Goal: Transaction & Acquisition: Purchase product/service

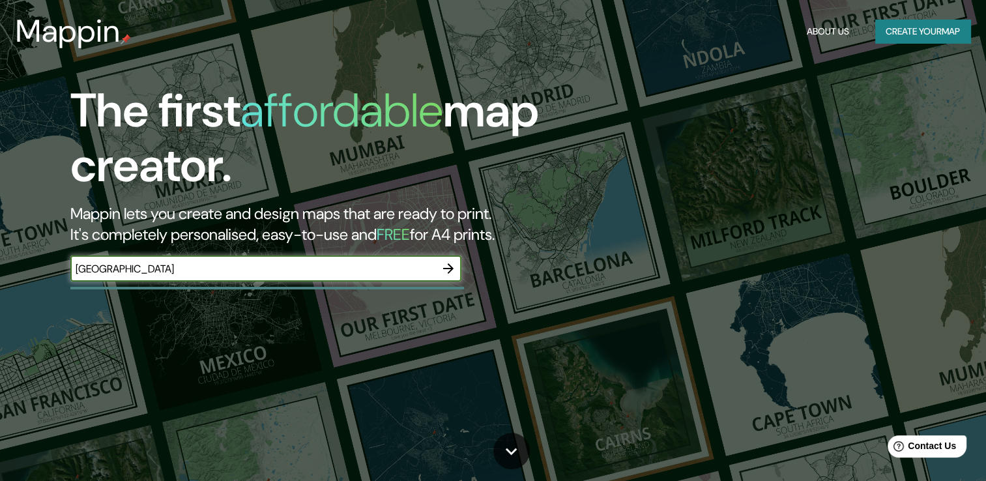
type input "[GEOGRAPHIC_DATA]"
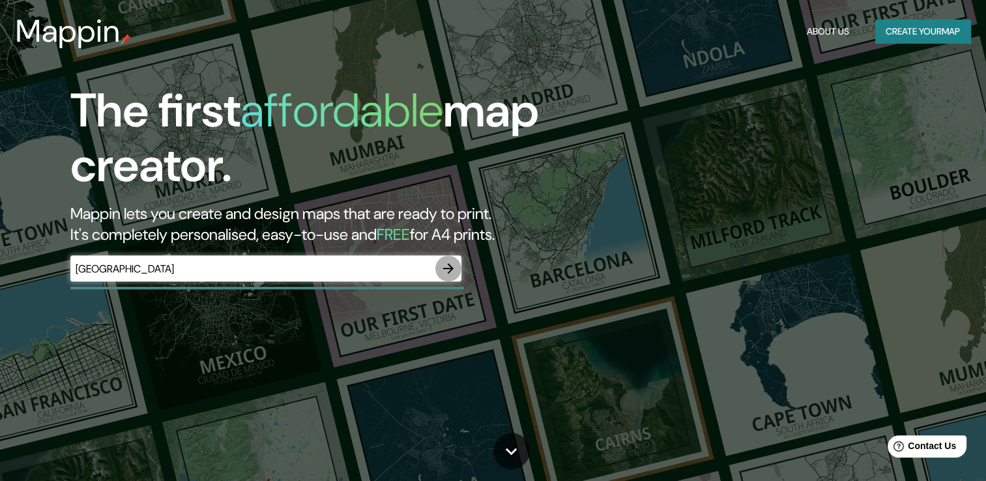
click at [446, 263] on icon "button" at bounding box center [448, 269] width 16 height 16
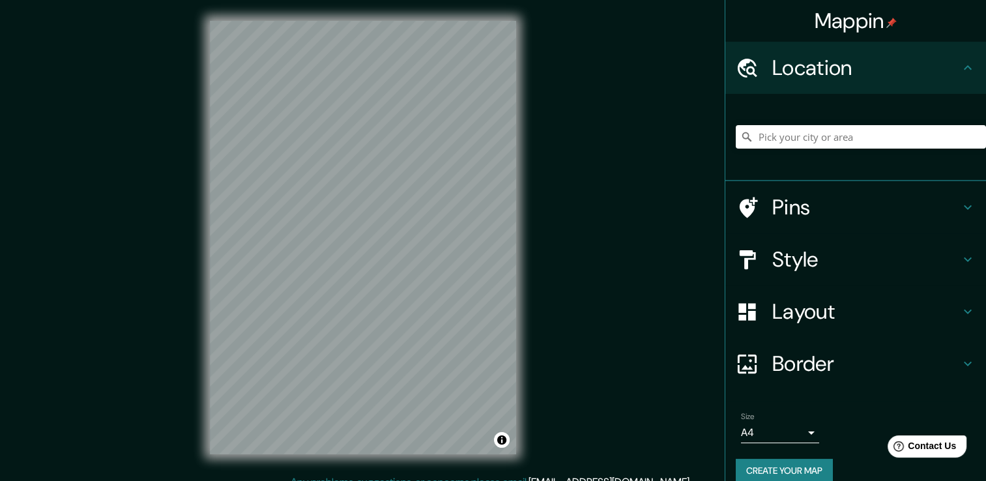
drag, startPoint x: 933, startPoint y: 1, endPoint x: 593, endPoint y: 171, distance: 380.2
click at [593, 171] on div "Mappin Location Pins Style Layout Border Choose a border. Hint : you can make l…" at bounding box center [493, 247] width 986 height 495
click at [793, 122] on div at bounding box center [860, 136] width 250 height 65
click at [797, 136] on input "Pick your city or area" at bounding box center [860, 136] width 250 height 23
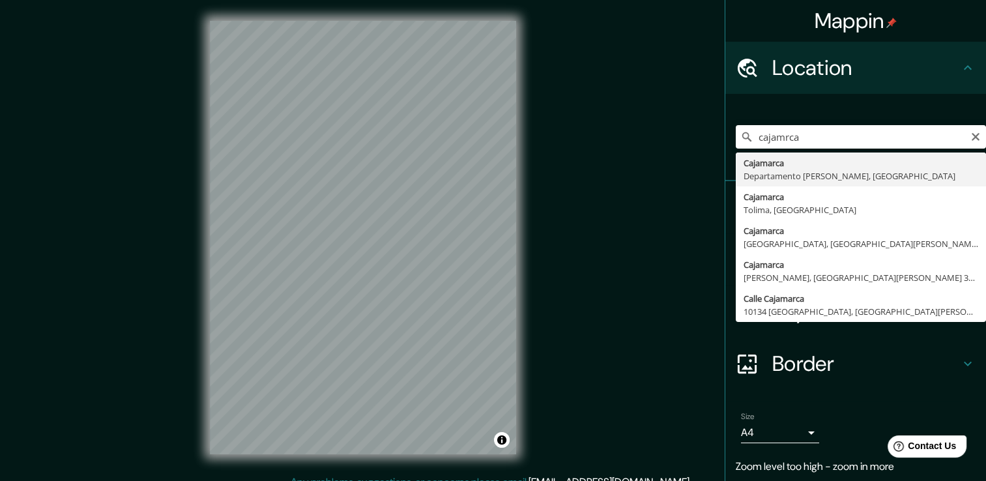
type input "Cajamarca, [GEOGRAPHIC_DATA][PERSON_NAME], [GEOGRAPHIC_DATA]"
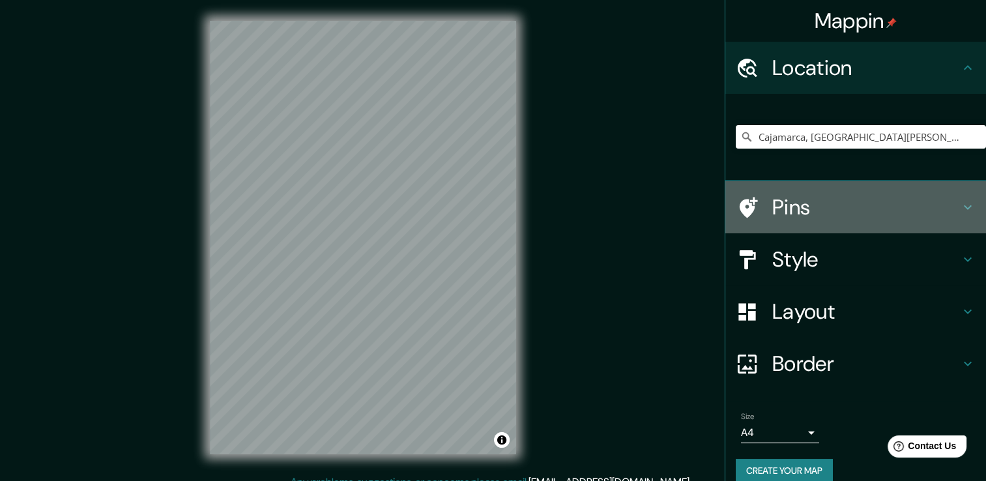
click at [784, 210] on h4 "Pins" at bounding box center [866, 207] width 188 height 26
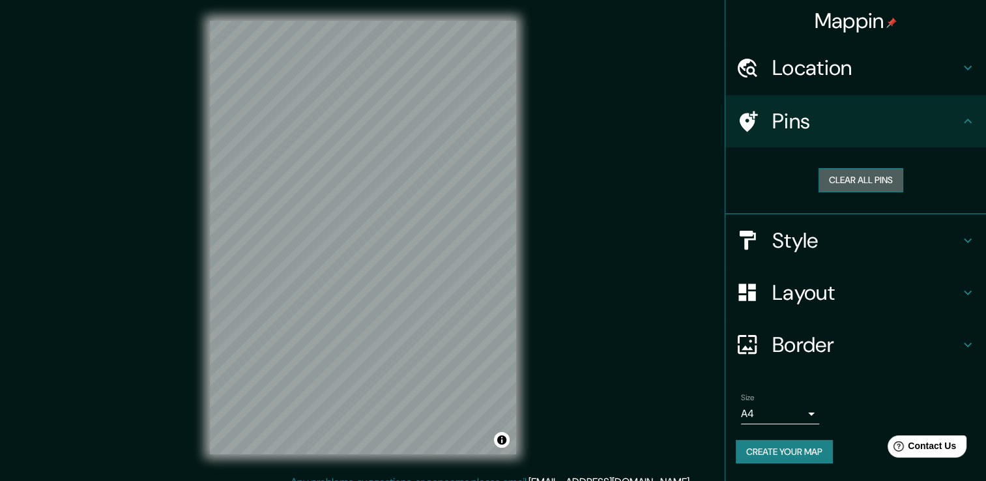
click at [878, 176] on button "Clear all pins" at bounding box center [860, 180] width 85 height 24
click at [784, 138] on div "Pins" at bounding box center [855, 121] width 261 height 52
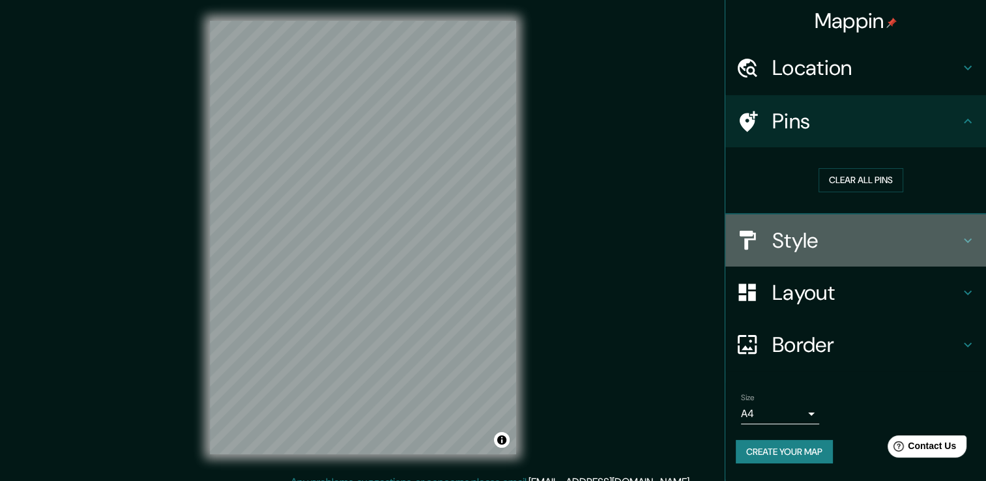
click at [932, 236] on h4 "Style" at bounding box center [866, 240] width 188 height 26
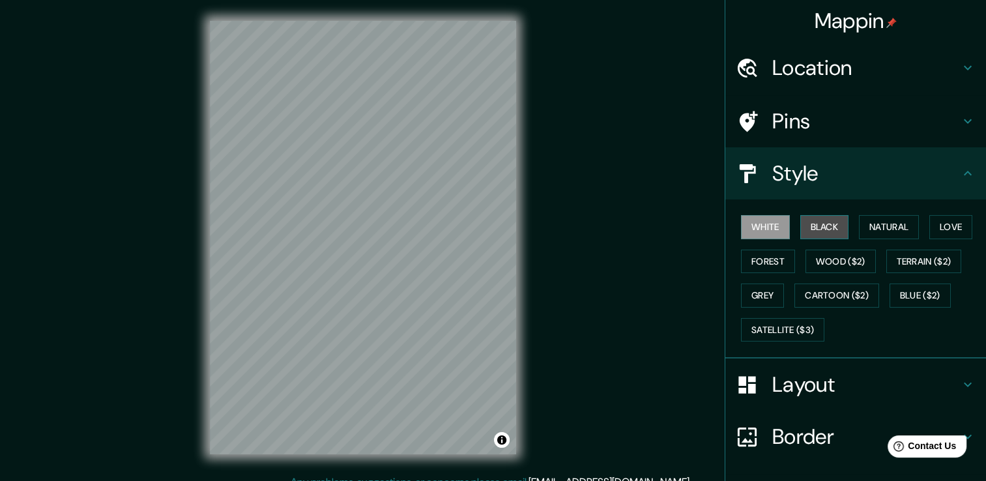
click at [818, 233] on button "Black" at bounding box center [824, 227] width 49 height 24
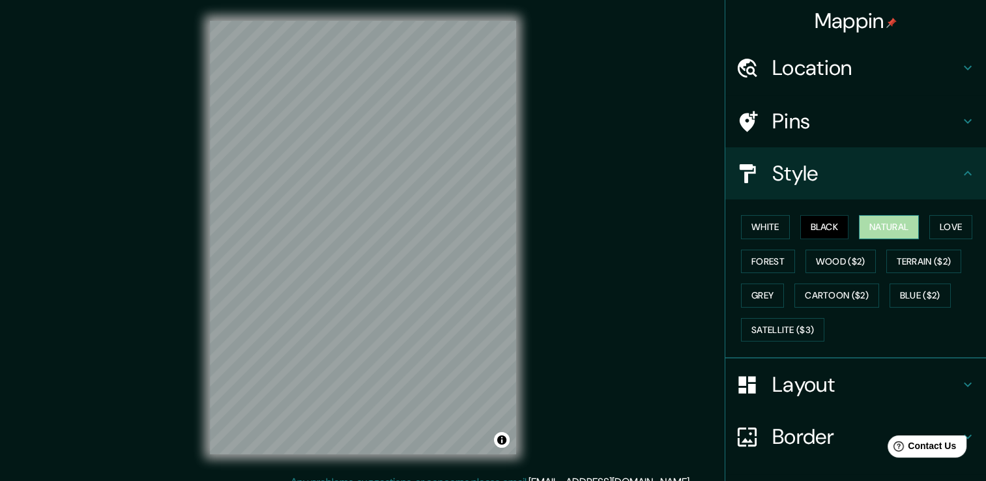
click at [895, 220] on button "Natural" at bounding box center [889, 227] width 60 height 24
click at [958, 225] on button "Love" at bounding box center [950, 227] width 43 height 24
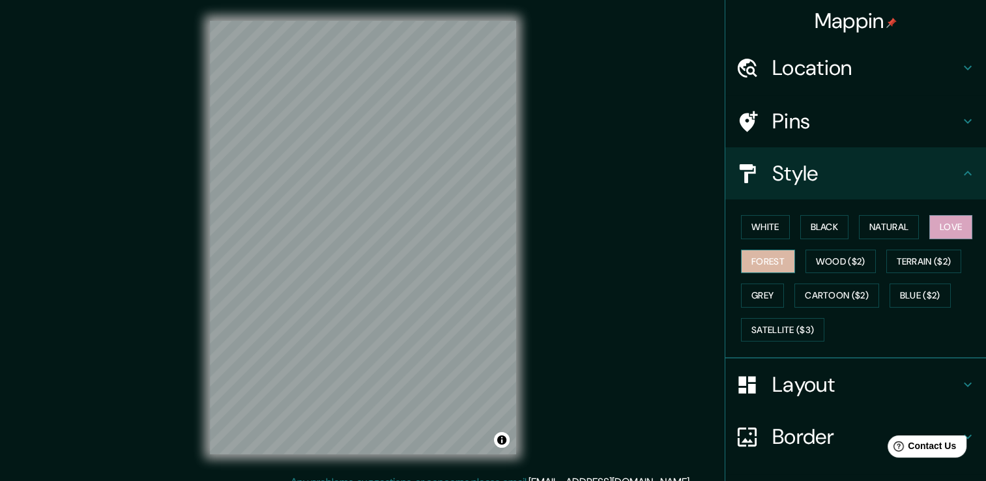
click at [756, 262] on button "Forest" at bounding box center [768, 261] width 54 height 24
click at [829, 259] on button "Wood ($2)" at bounding box center [840, 261] width 70 height 24
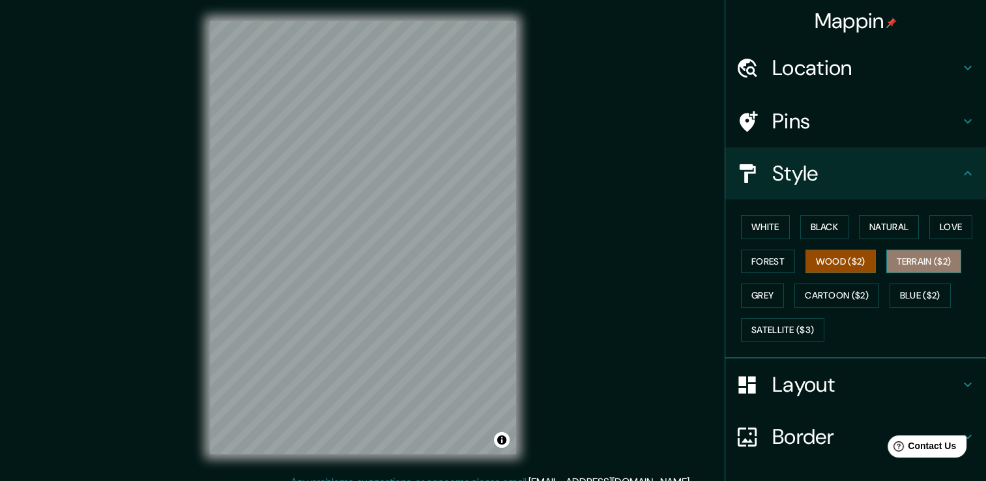
click at [909, 267] on button "Terrain ($2)" at bounding box center [924, 261] width 76 height 24
click at [823, 256] on button "Wood ($2)" at bounding box center [840, 261] width 70 height 24
click at [930, 256] on button "Terrain ($2)" at bounding box center [924, 261] width 76 height 24
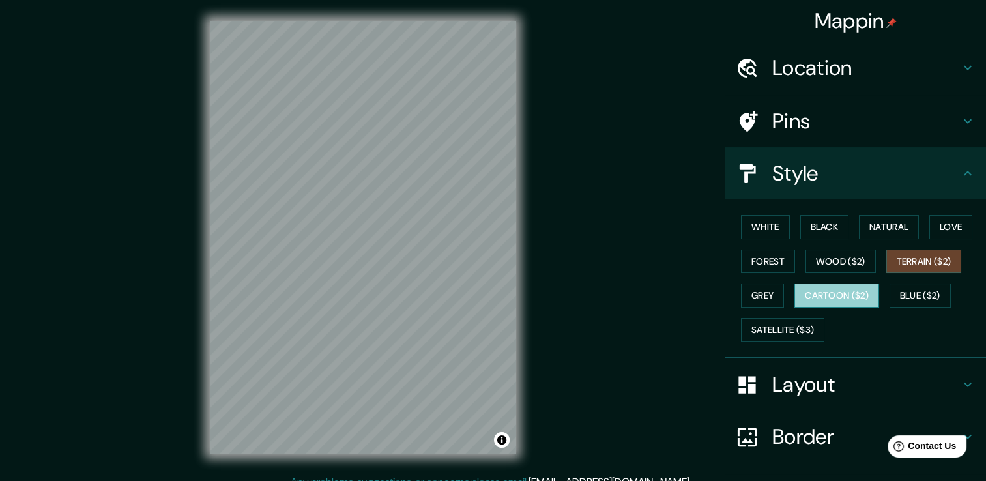
click at [831, 287] on button "Cartoon ($2)" at bounding box center [836, 295] width 85 height 24
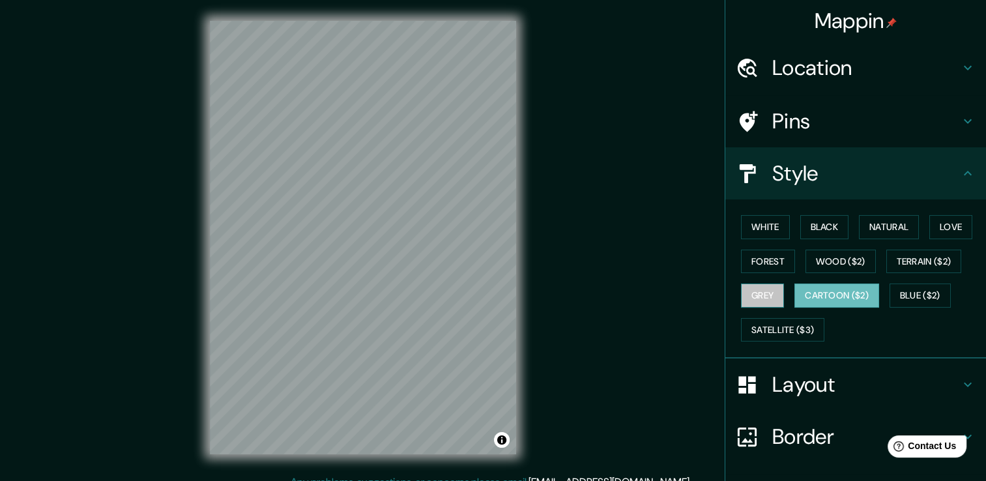
click at [756, 291] on button "Grey" at bounding box center [762, 295] width 43 height 24
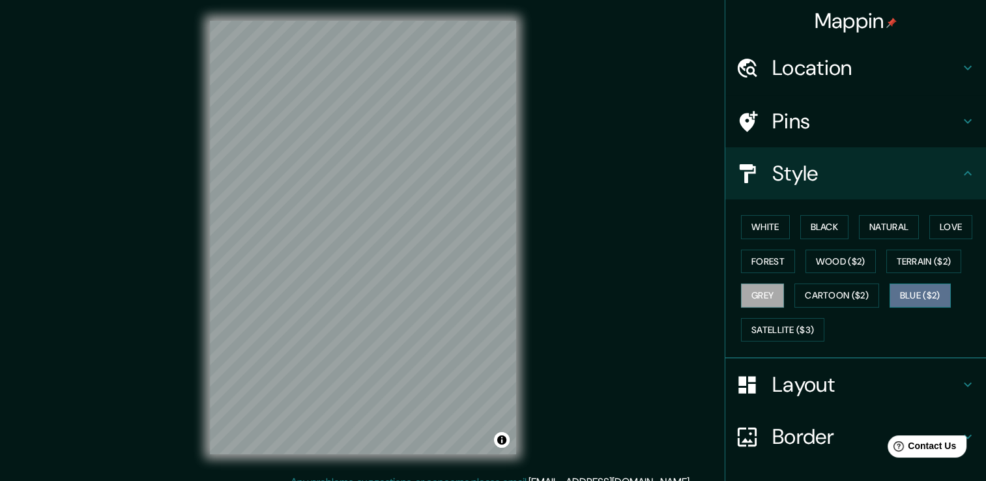
click at [914, 297] on button "Blue ($2)" at bounding box center [919, 295] width 61 height 24
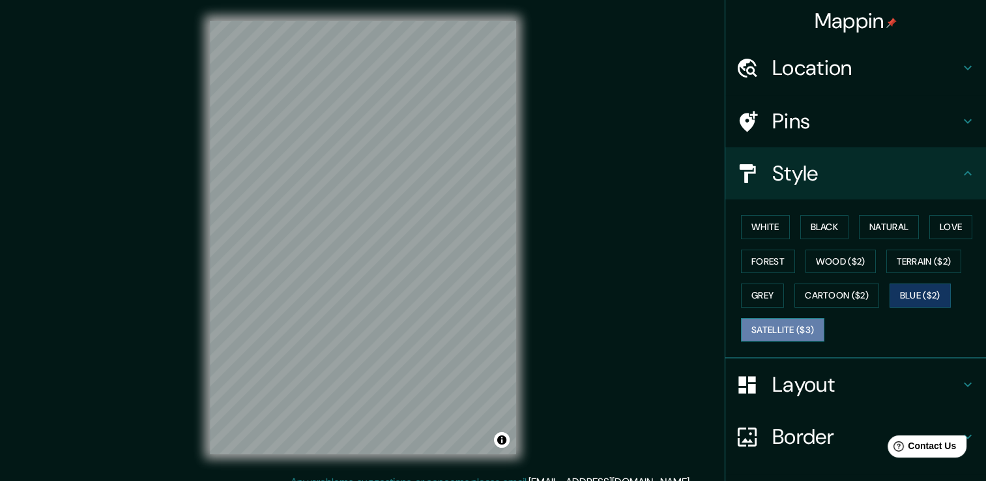
click at [766, 321] on button "Satellite ($3)" at bounding box center [782, 330] width 83 height 24
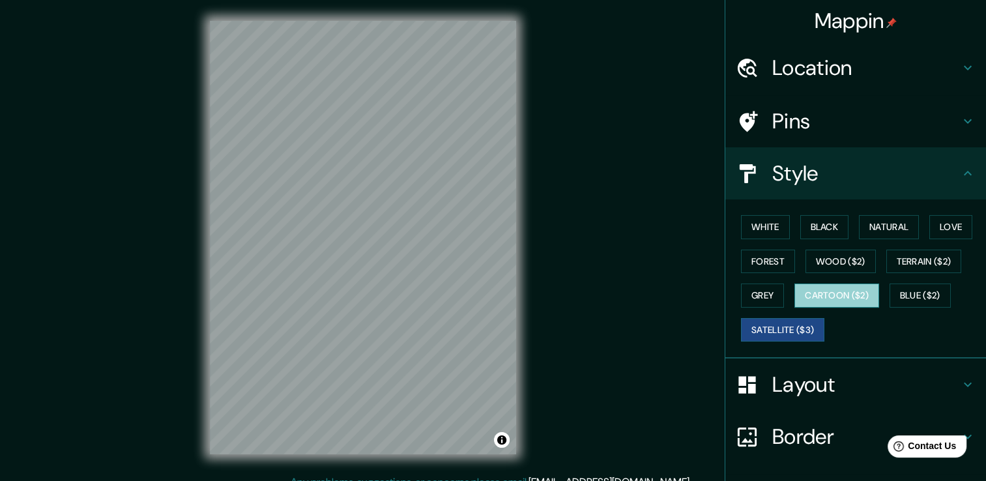
click at [823, 298] on button "Cartoon ($2)" at bounding box center [836, 295] width 85 height 24
click at [774, 332] on button "Satellite ($3)" at bounding box center [782, 330] width 83 height 24
click at [932, 283] on button "Blue ($2)" at bounding box center [919, 295] width 61 height 24
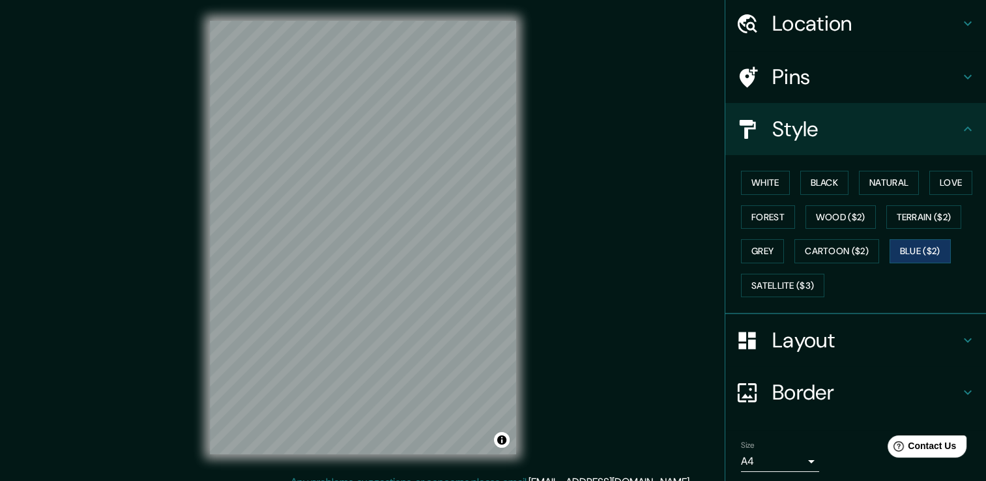
scroll to position [88, 0]
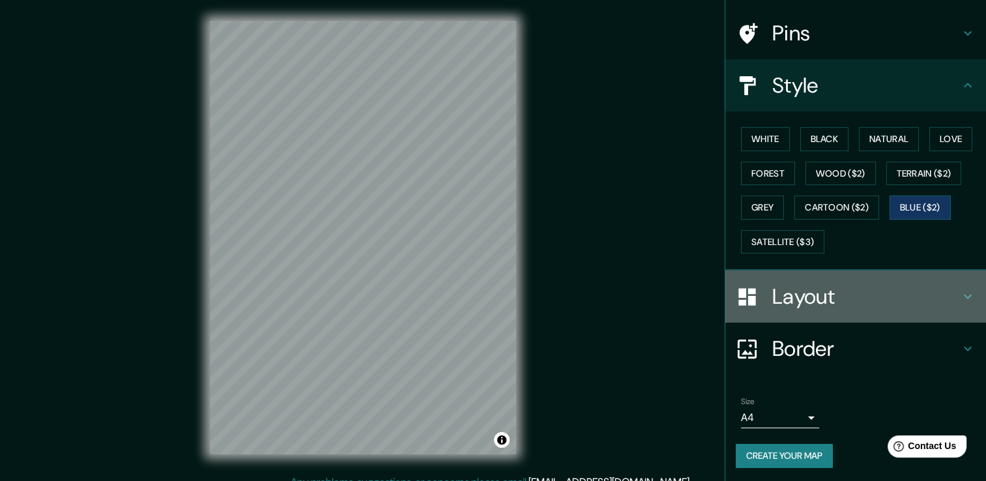
click at [963, 294] on icon at bounding box center [967, 296] width 8 height 5
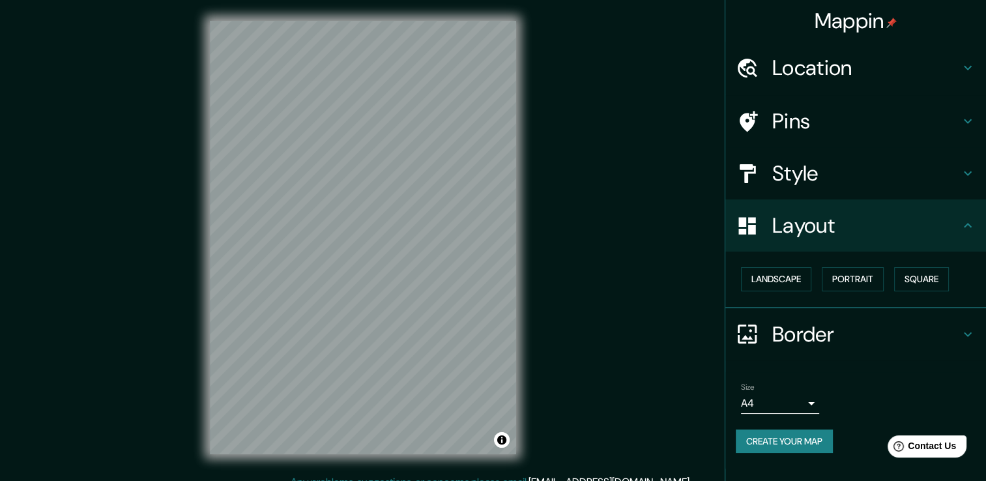
scroll to position [0, 0]
click at [803, 280] on button "Landscape" at bounding box center [776, 279] width 70 height 24
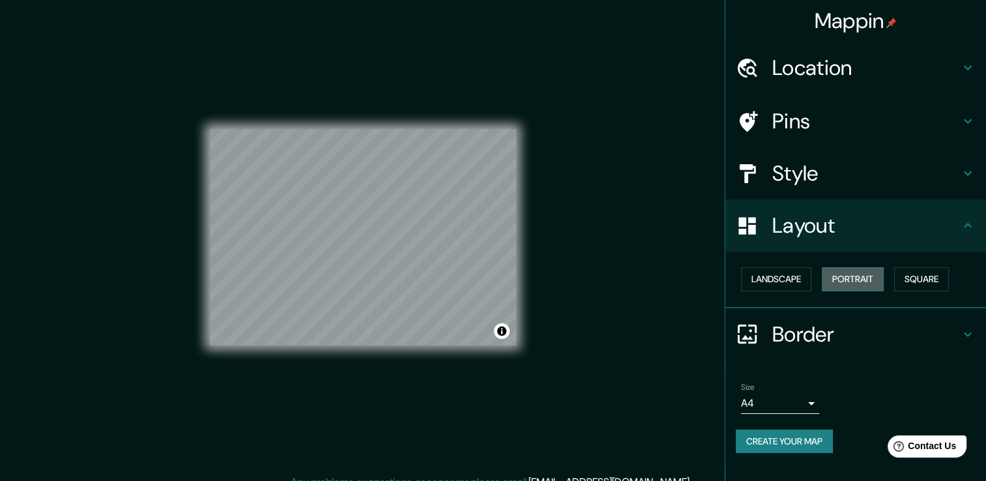
click at [859, 275] on button "Portrait" at bounding box center [852, 279] width 62 height 24
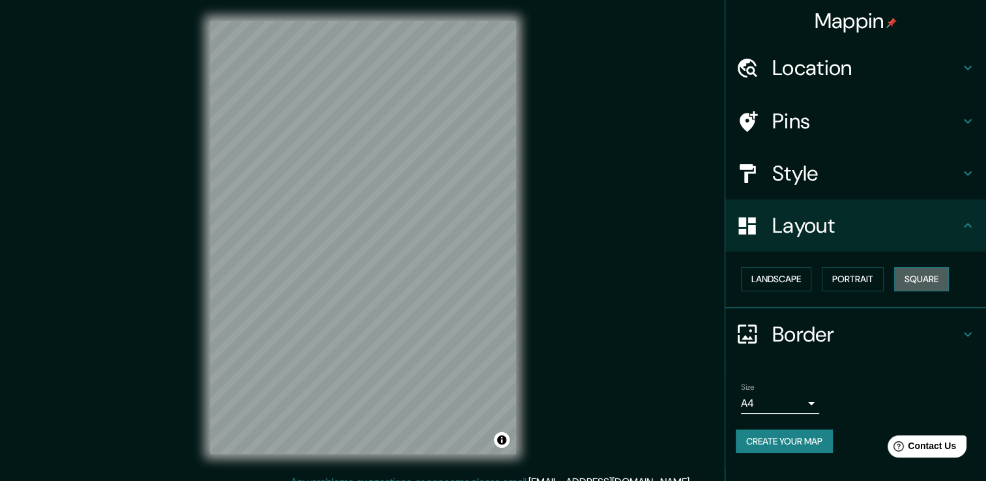
click at [941, 274] on button "Square" at bounding box center [921, 279] width 55 height 24
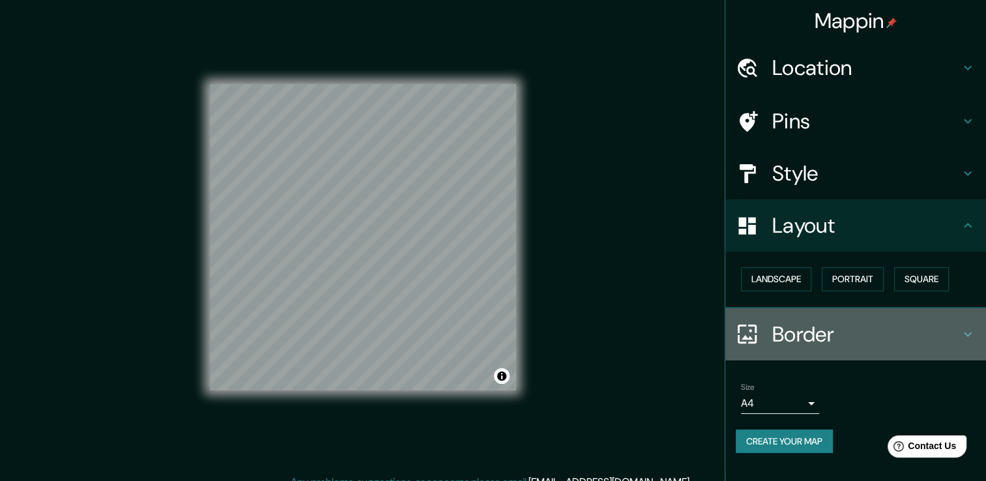
click at [971, 332] on icon at bounding box center [968, 334] width 16 height 16
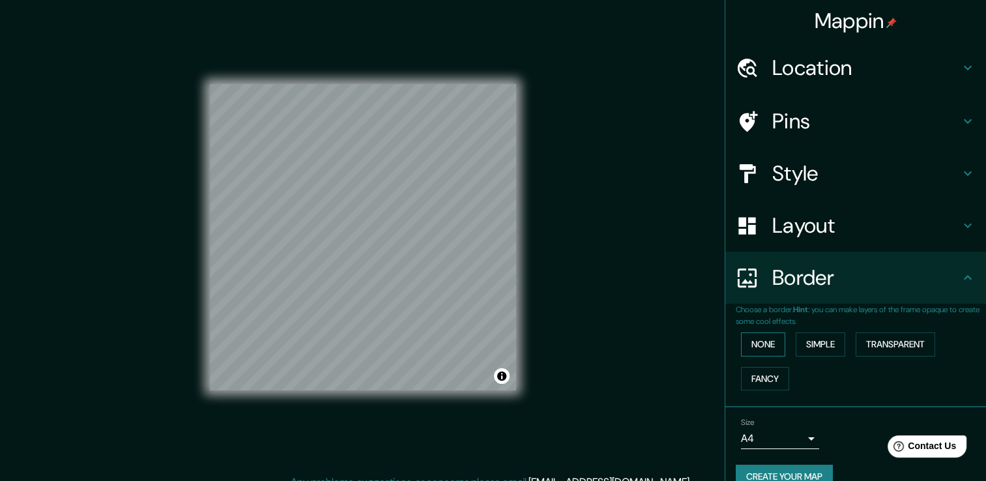
click at [763, 349] on button "None" at bounding box center [763, 344] width 44 height 24
click at [807, 343] on button "Simple" at bounding box center [820, 344] width 50 height 24
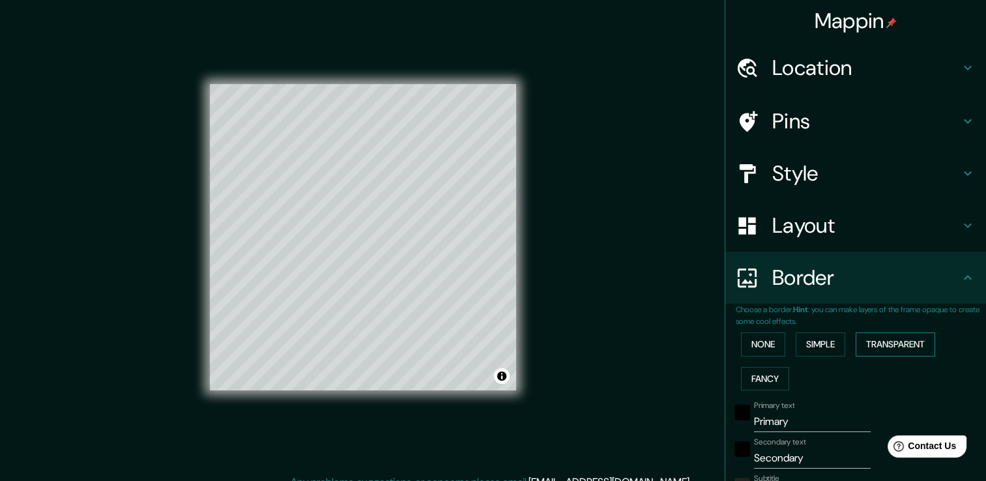
click at [862, 343] on button "Transparent" at bounding box center [894, 344] width 79 height 24
click at [745, 384] on button "Fancy" at bounding box center [765, 379] width 48 height 24
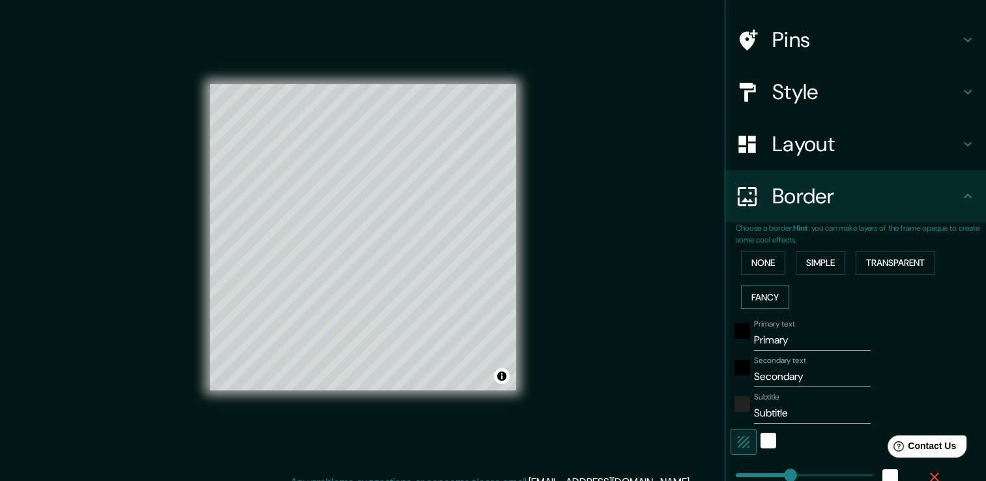
scroll to position [261, 0]
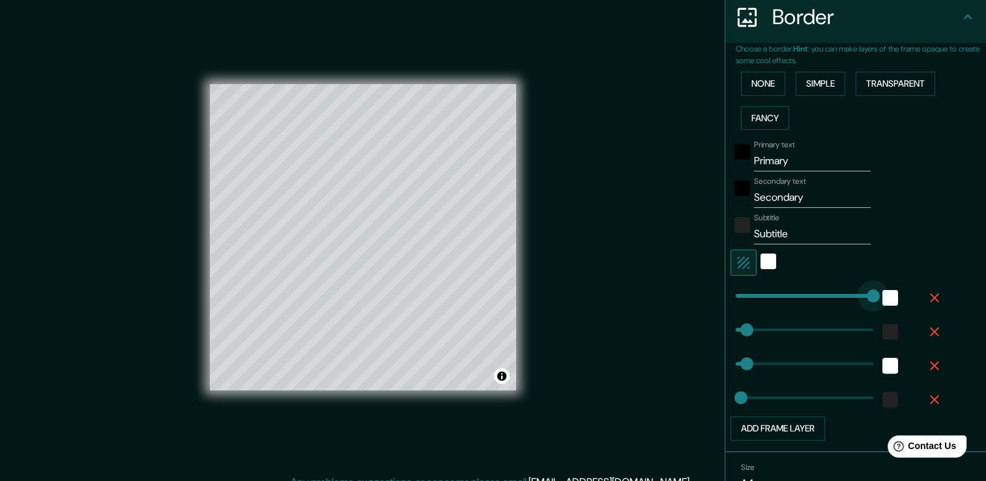
type input "46"
type input "38"
type input "0"
drag, startPoint x: 776, startPoint y: 288, endPoint x: 680, endPoint y: 332, distance: 105.8
type input "38"
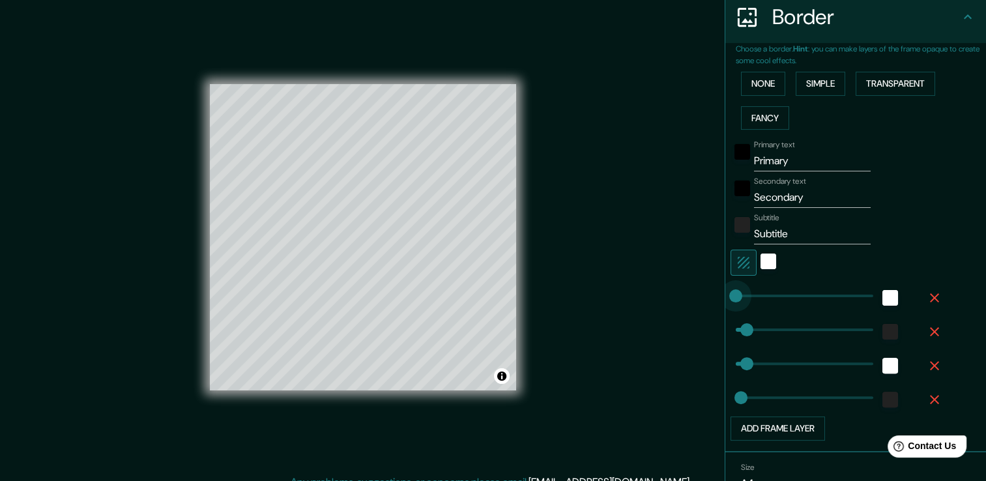
type input "38"
type input "19"
type input "470"
drag, startPoint x: 737, startPoint y: 339, endPoint x: 877, endPoint y: 336, distance: 139.4
type input "38"
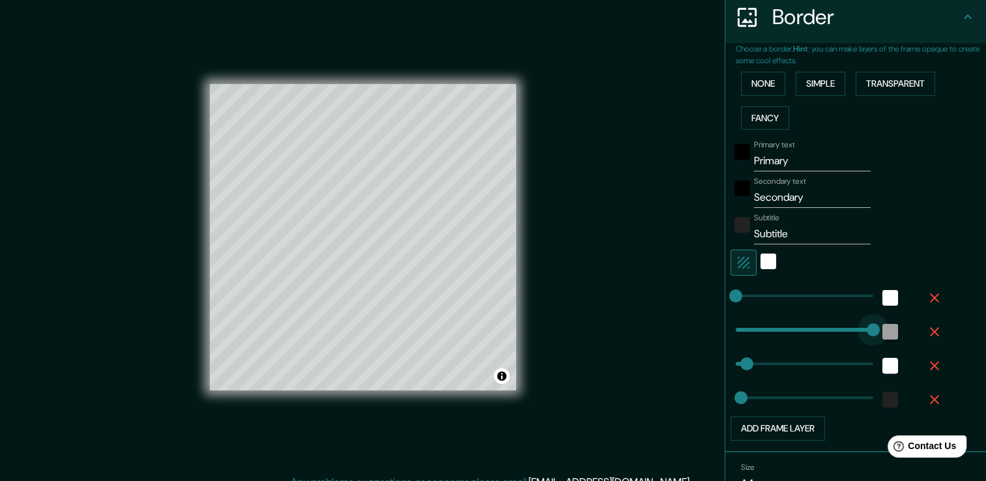
type input "19"
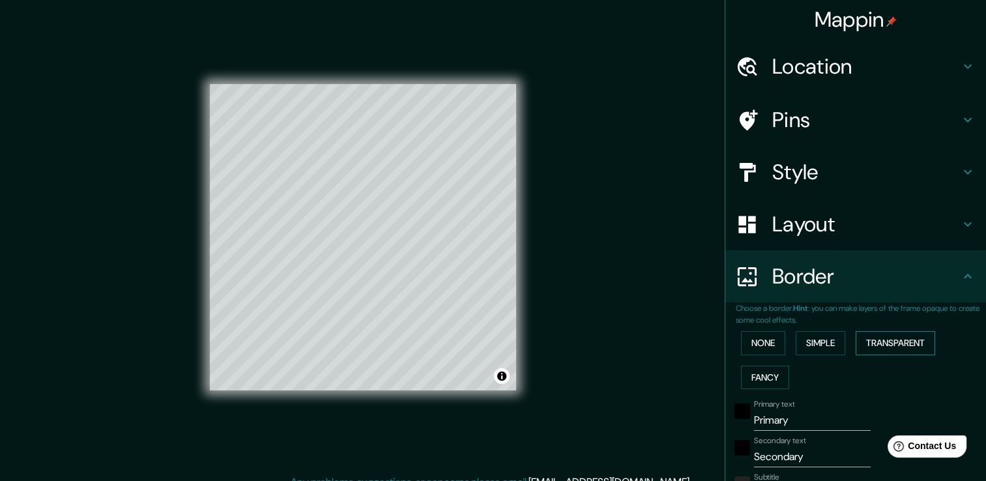
scroll to position [0, 0]
